Goal: Navigation & Orientation: Go to known website

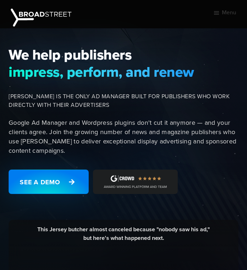
click at [210, 48] on span "We help publishers" at bounding box center [126, 54] width 234 height 17
click at [226, 16] on button "Menu" at bounding box center [224, 13] width 23 height 18
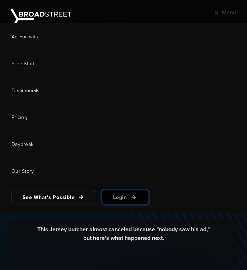
click at [126, 199] on link "Login" at bounding box center [125, 197] width 47 height 14
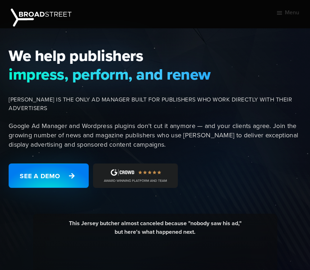
click at [270, 39] on div "We help publishers impress, perform, and renew BROADSTREET IS THE ONLY AD MANAG…" at bounding box center [155, 214] width 310 height 372
click at [291, 16] on button "Menu" at bounding box center [286, 13] width 23 height 18
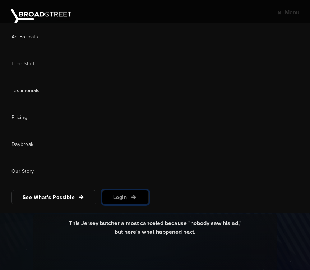
click at [126, 200] on link "Login" at bounding box center [125, 197] width 47 height 14
